Goal: Browse casually: Explore the website without a specific task or goal

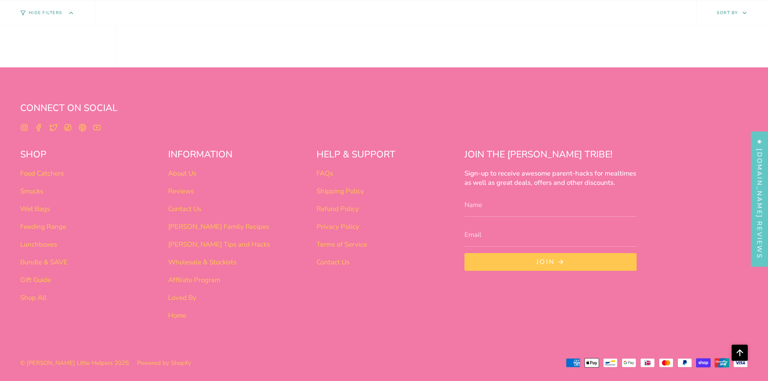
scroll to position [695, 0]
